Goal: Task Accomplishment & Management: Manage account settings

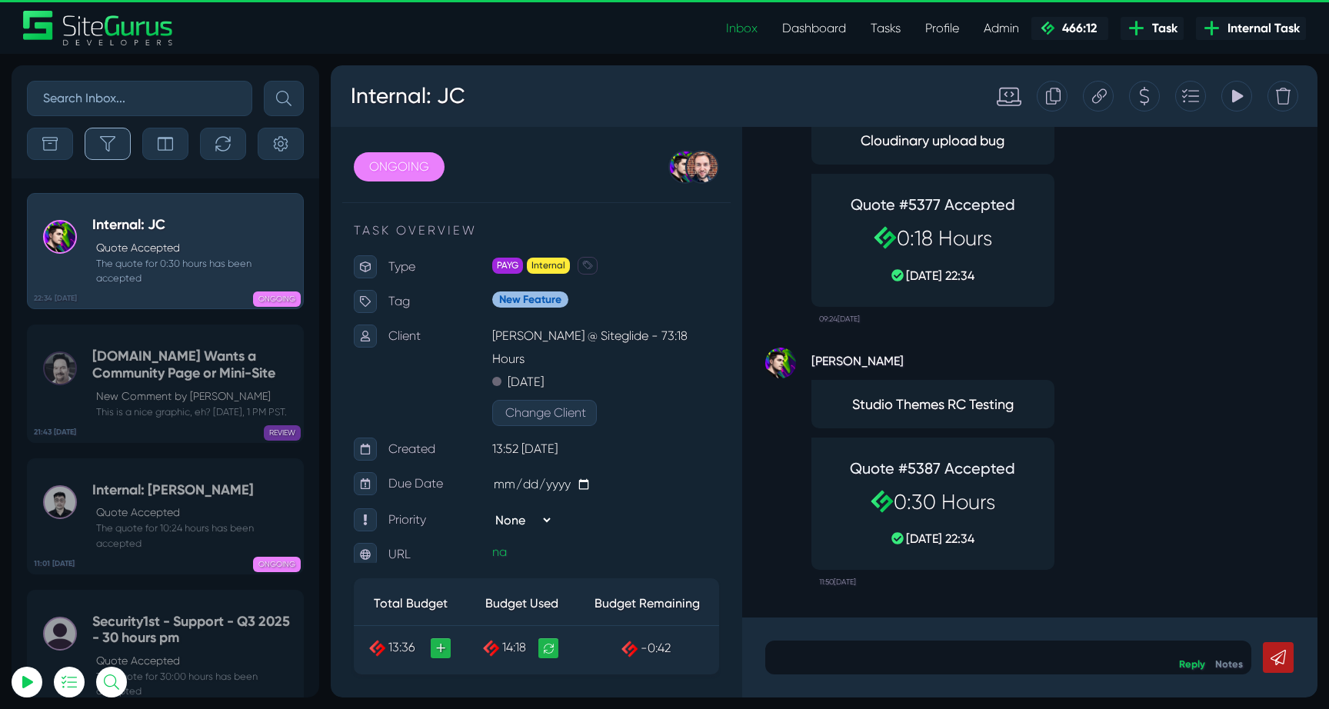
click at [91, 136] on button "button" at bounding box center [108, 144] width 46 height 32
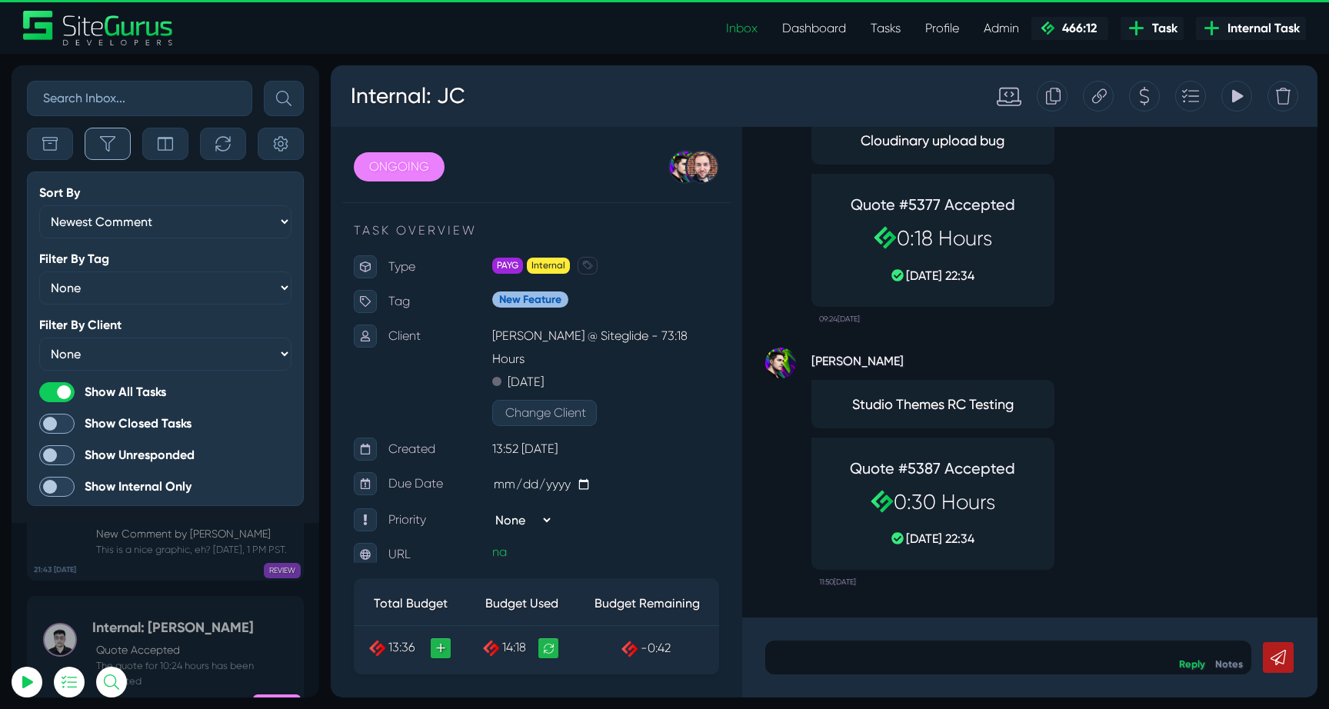
scroll to position [-61462, 0]
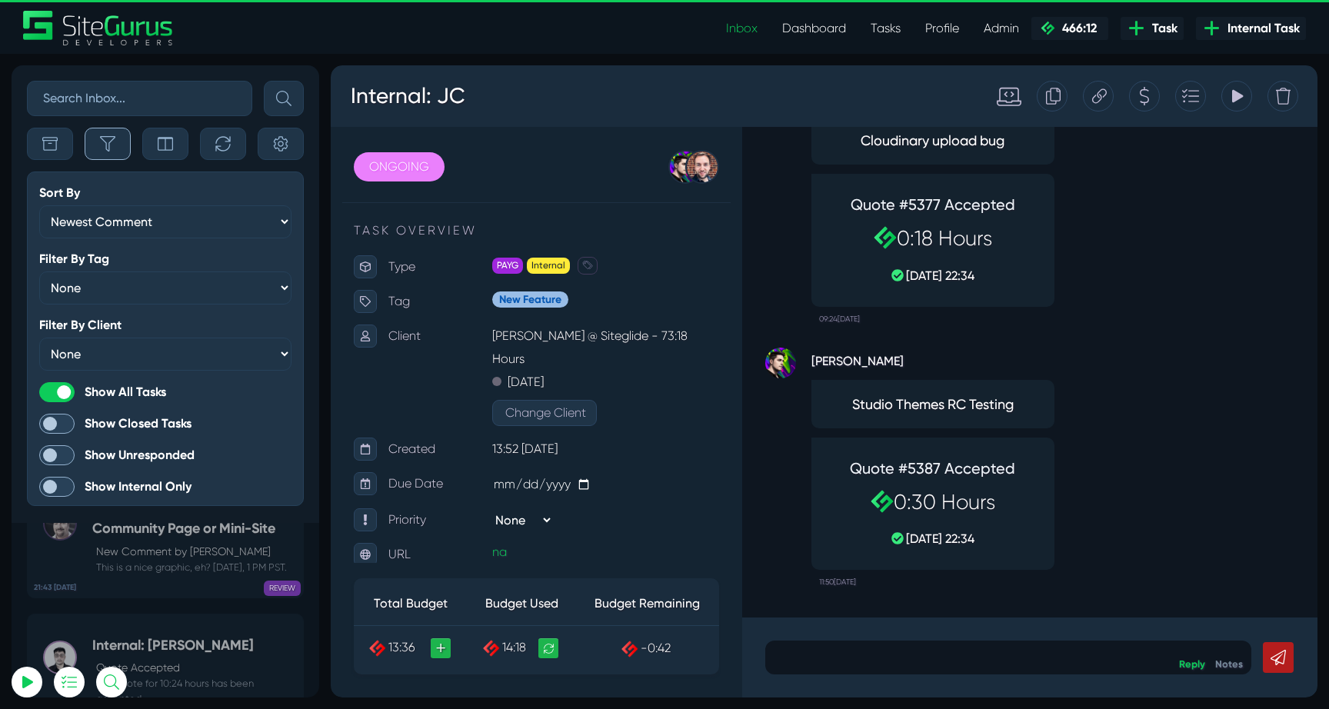
click at [113, 142] on icon "button" at bounding box center [107, 143] width 15 height 15
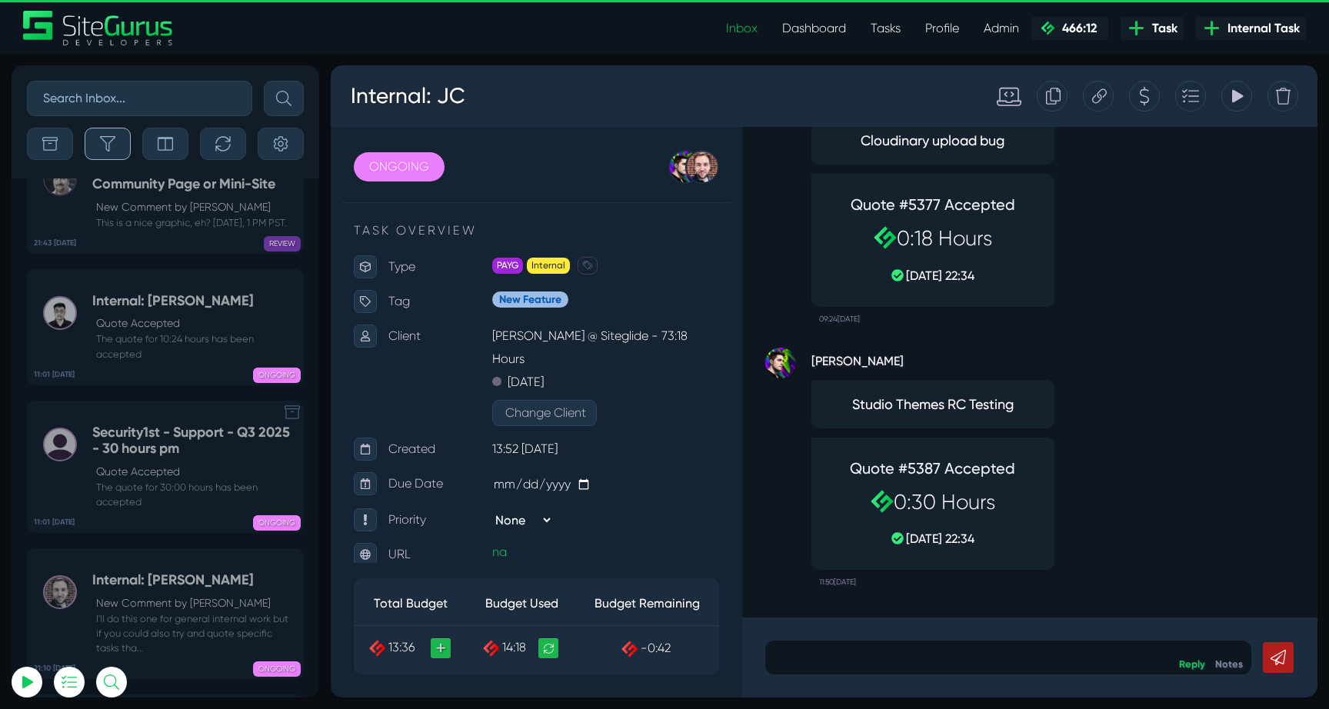
scroll to position [-61360, 0]
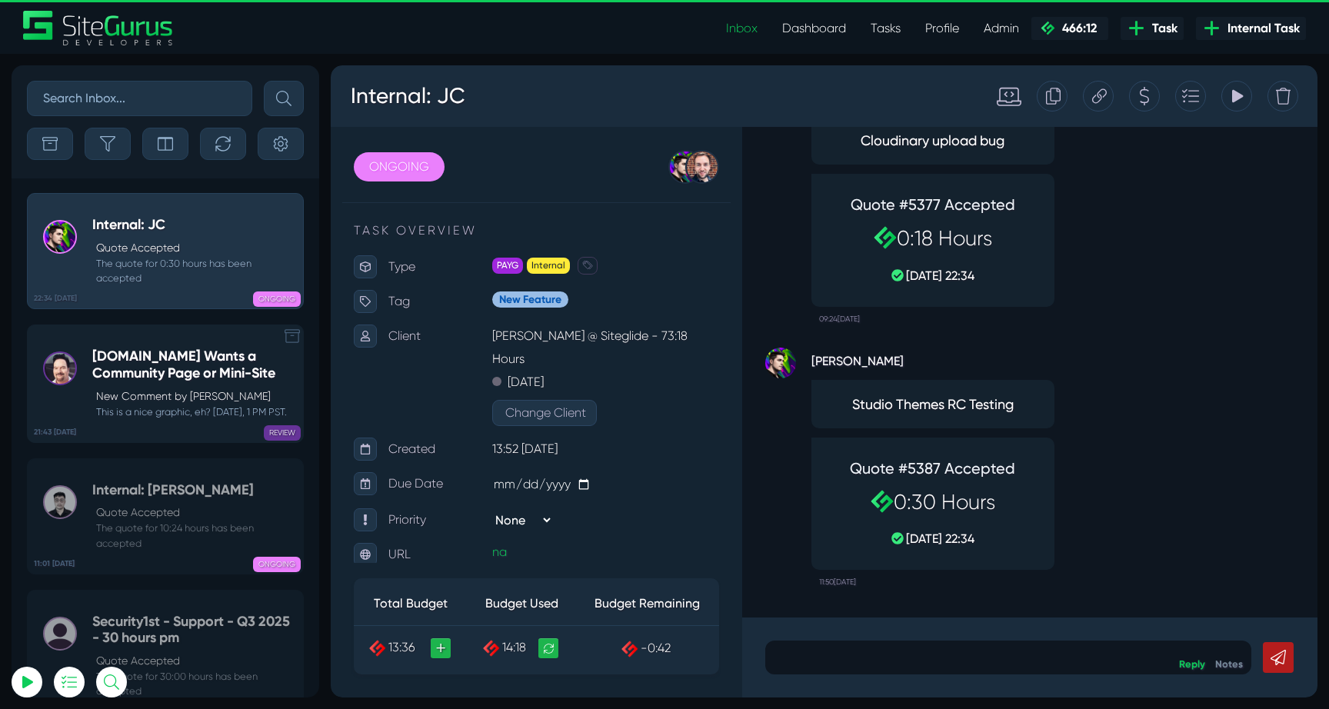
click at [157, 361] on h5 "[DOMAIN_NAME] Wants a Community Page or Mini-Site" at bounding box center [193, 364] width 203 height 33
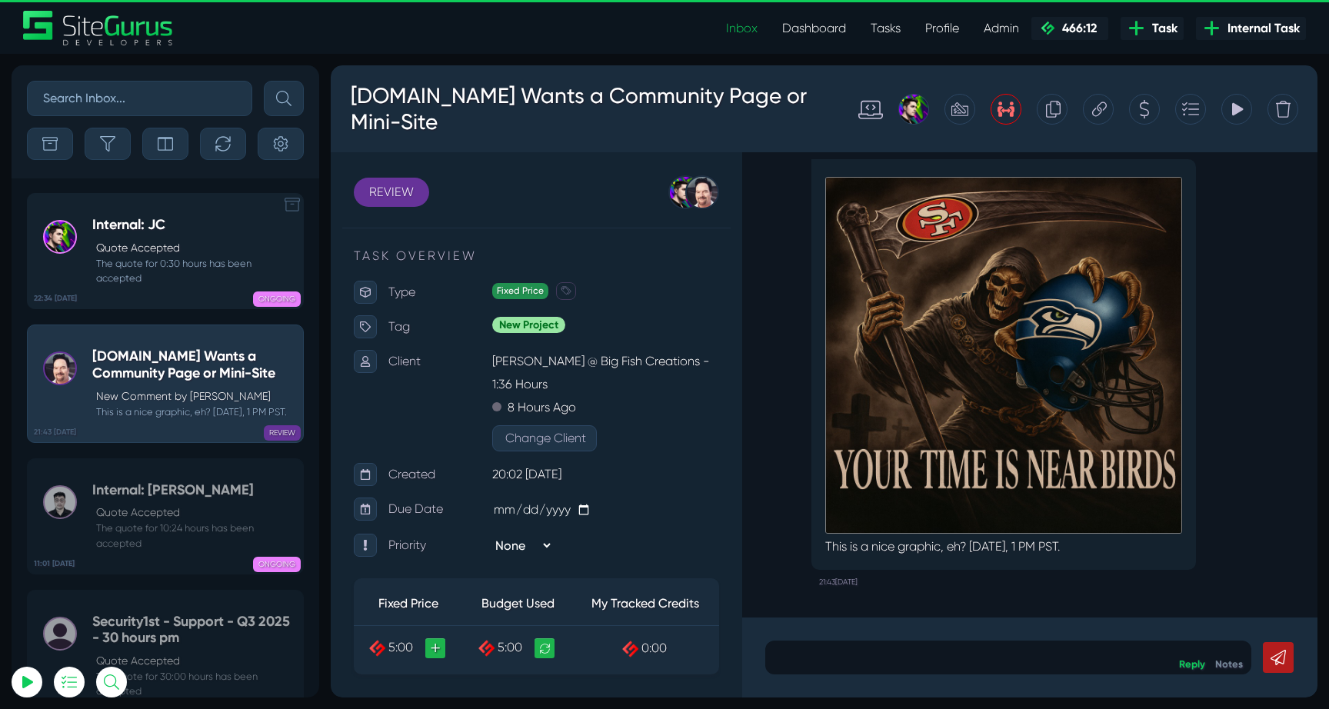
click at [236, 274] on small "The quote for 0:30 hours has been accepted" at bounding box center [193, 270] width 203 height 29
